Goal: Check status

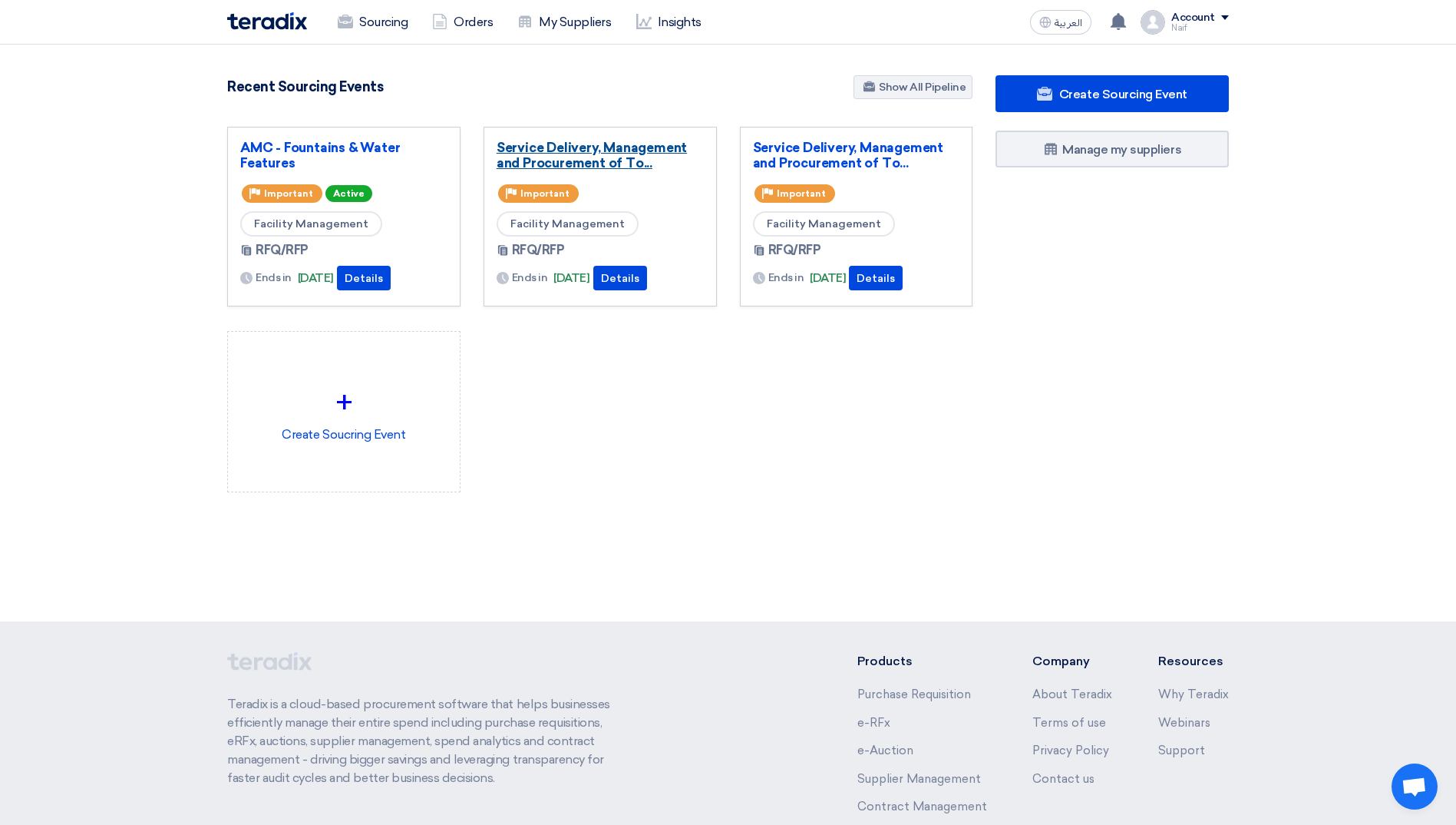
click at [521, 167] on link "Service Delivery, Management and Procurement of To..." at bounding box center [600, 156] width 207 height 31
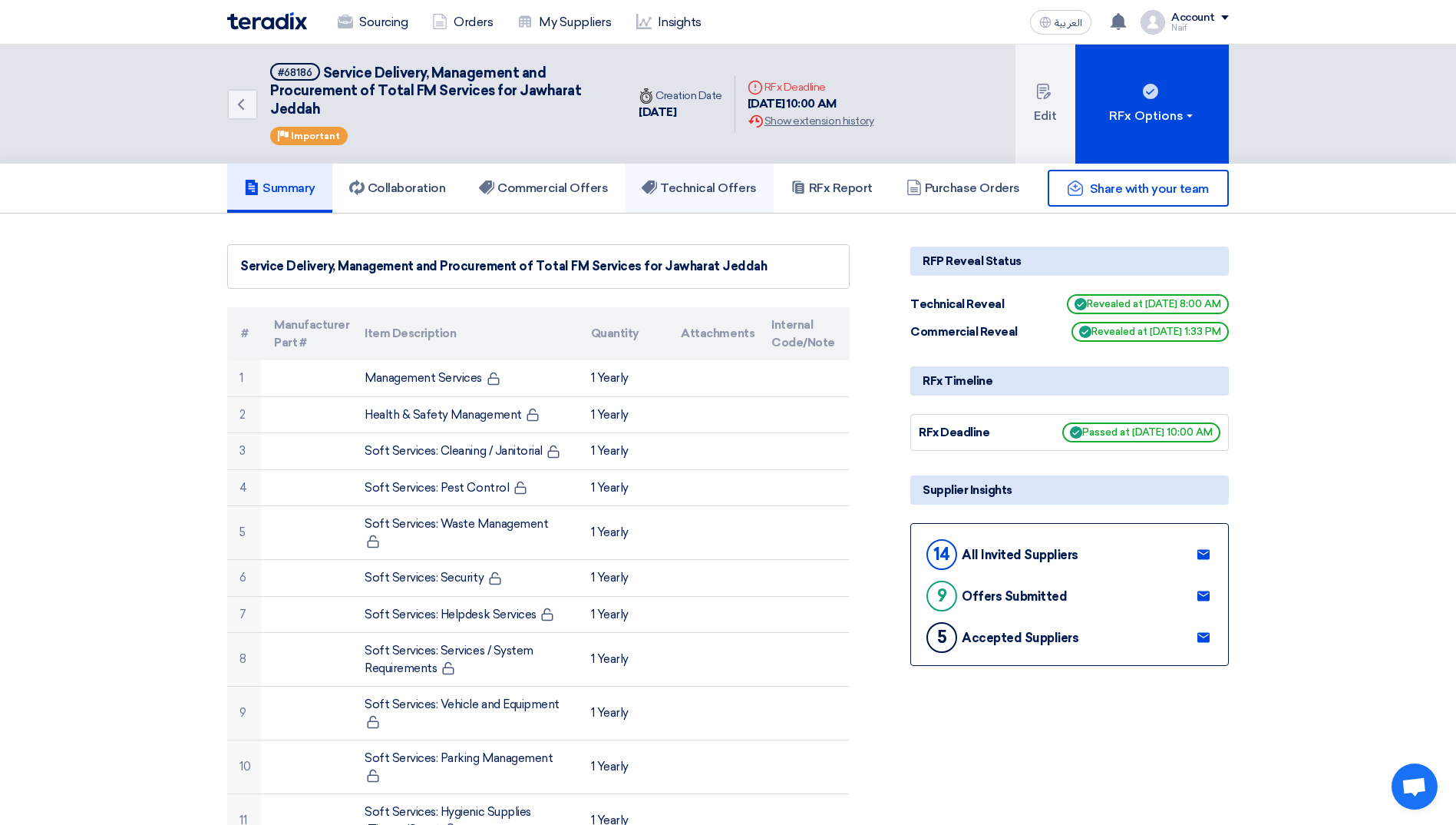
click at [717, 193] on h5 "Technical Offers" at bounding box center [698, 188] width 114 height 15
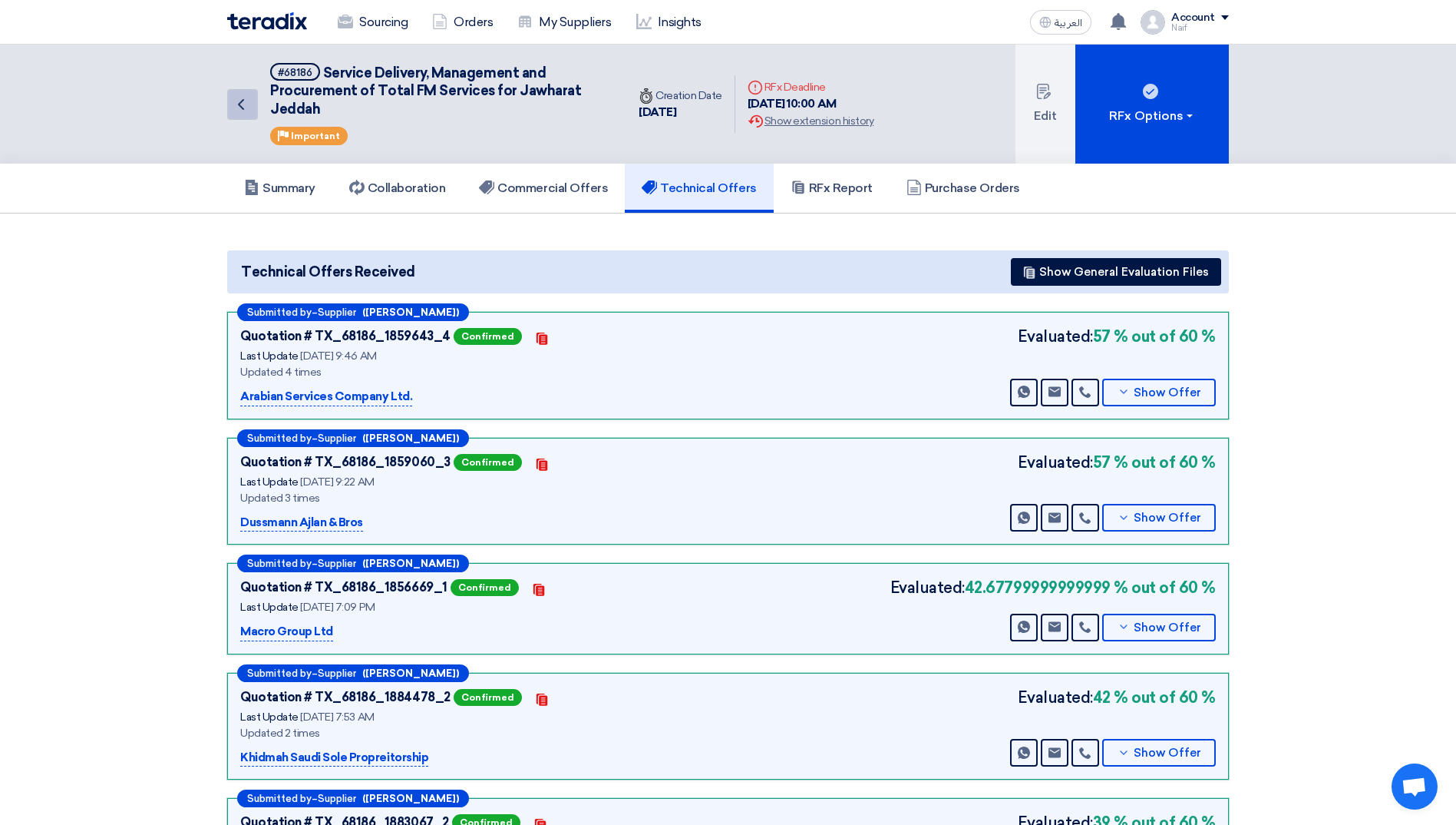
click at [241, 101] on use at bounding box center [241, 104] width 6 height 11
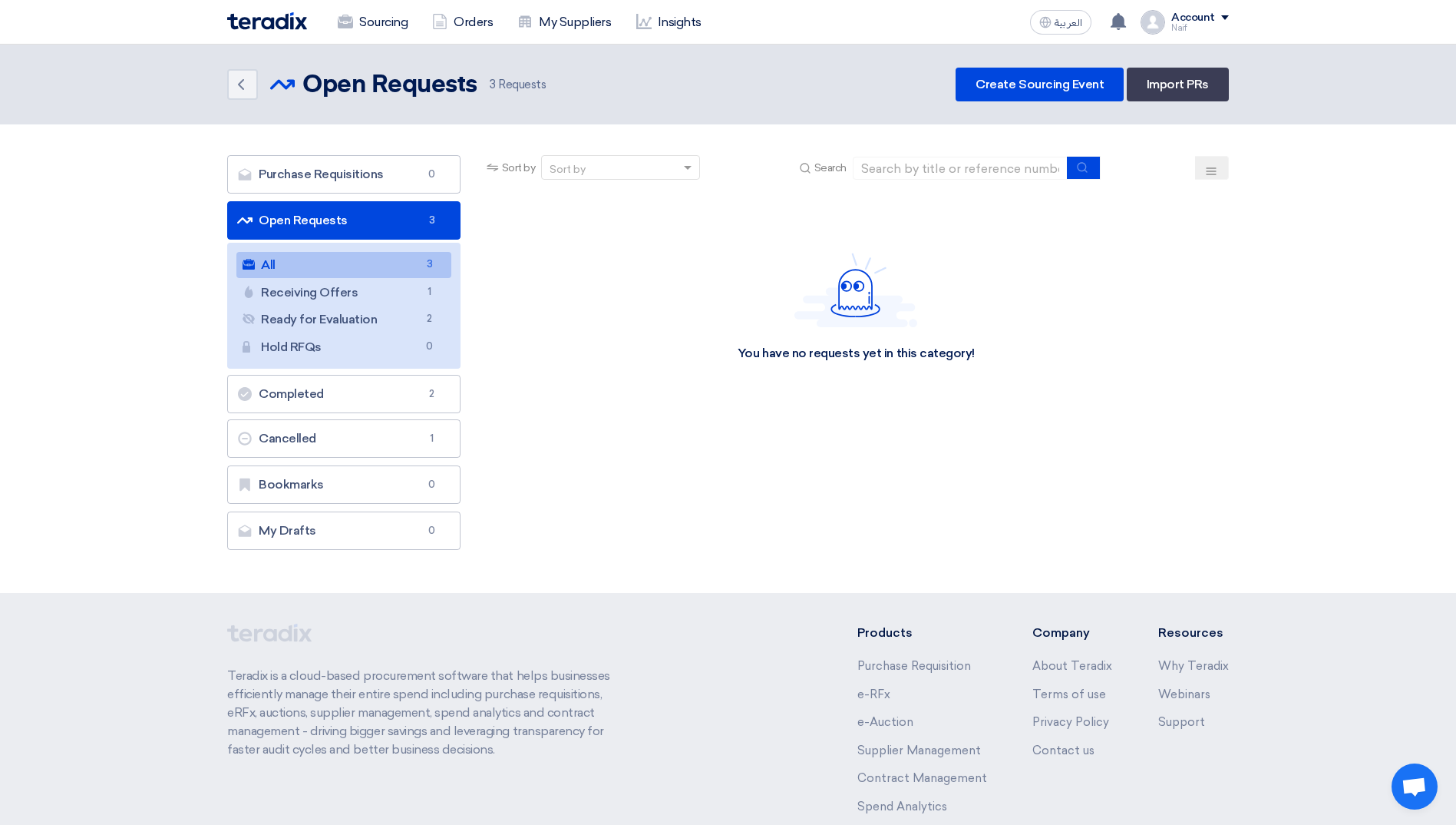
click at [290, 20] on img at bounding box center [267, 21] width 80 height 18
